Goal: Task Accomplishment & Management: Use online tool/utility

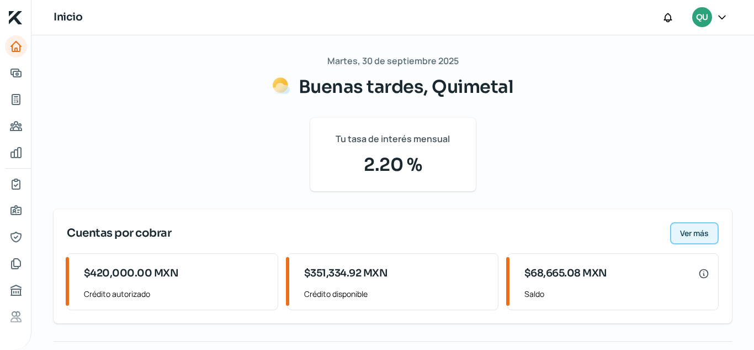
click at [698, 230] on span "Ver más" at bounding box center [694, 233] width 29 height 8
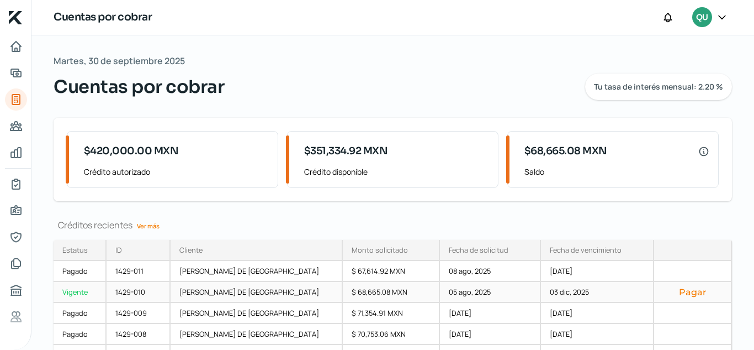
click at [670, 293] on button "Pagar" at bounding box center [692, 291] width 59 height 11
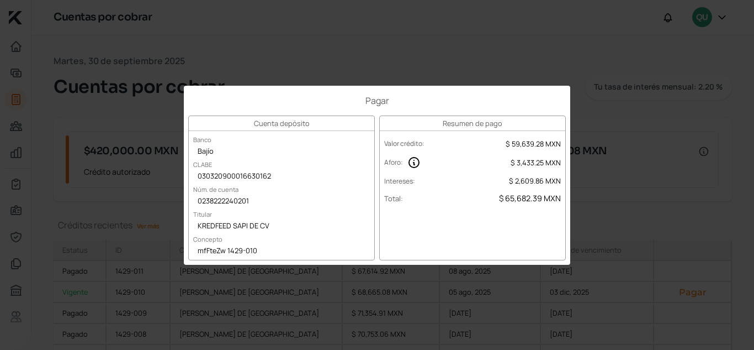
click at [548, 57] on div "Pagar Cuenta depósito Banco Bajío [PERSON_NAME] 030320900016630162 Núm. de cuen…" at bounding box center [377, 175] width 754 height 350
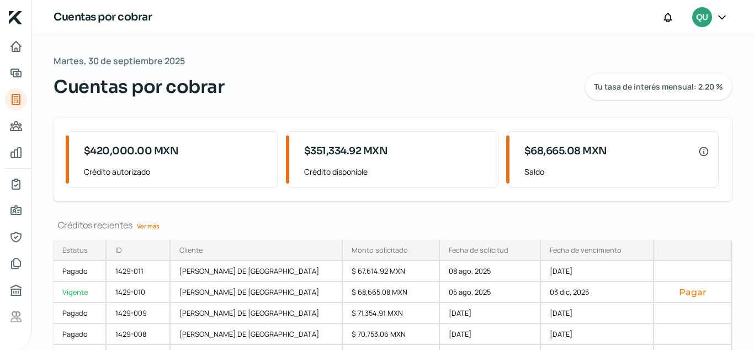
click at [720, 17] on icon at bounding box center [722, 17] width 11 height 11
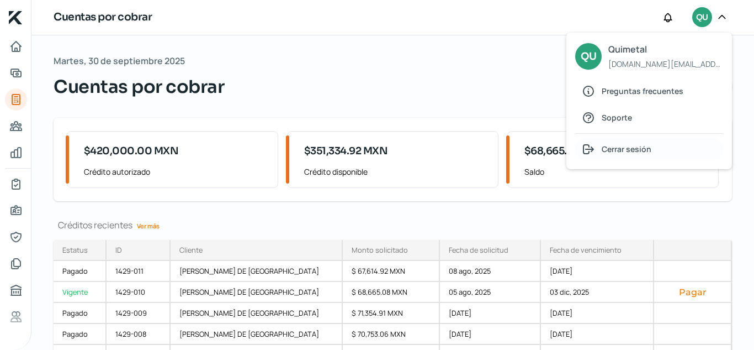
click at [646, 151] on span "Cerrar sesión" at bounding box center [627, 149] width 50 height 14
